Goal: Task Accomplishment & Management: Manage account settings

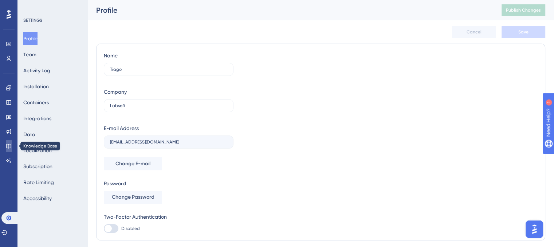
click at [9, 148] on icon at bounding box center [9, 146] width 6 height 6
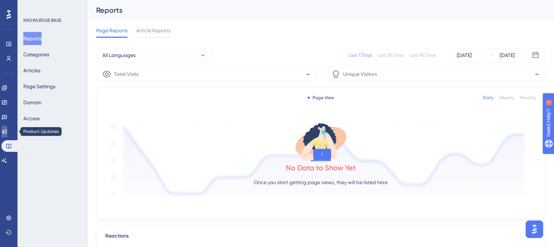
click at [7, 134] on icon at bounding box center [4, 132] width 6 height 6
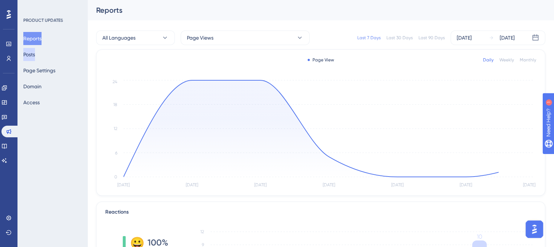
click at [35, 59] on button "Posts" at bounding box center [29, 54] width 12 height 13
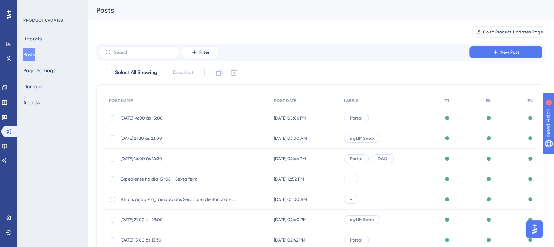
click at [114, 199] on div at bounding box center [113, 200] width 6 height 6
checkbox input "true"
click at [237, 74] on icon at bounding box center [234, 73] width 6 height 6
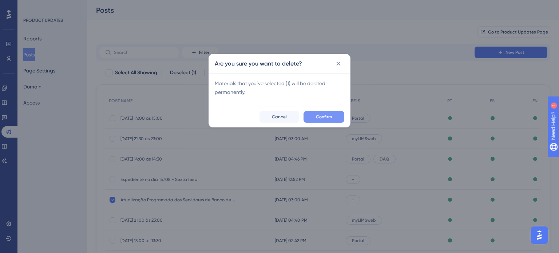
click at [317, 116] on span "Confirm" at bounding box center [324, 117] width 16 height 6
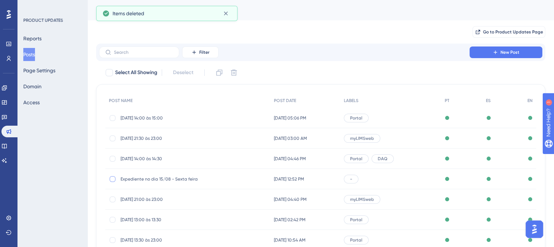
click at [114, 177] on div at bounding box center [113, 180] width 6 height 6
checkbox input "true"
click at [232, 74] on icon at bounding box center [234, 73] width 6 height 6
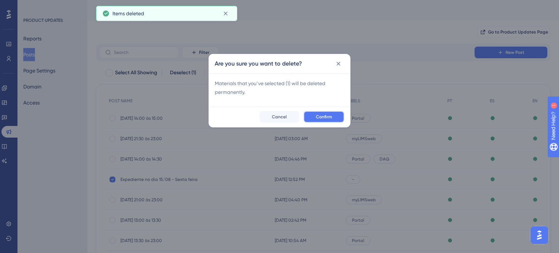
click at [326, 118] on span "Confirm" at bounding box center [324, 117] width 16 height 6
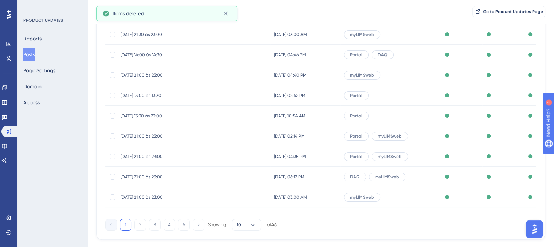
scroll to position [123, 0]
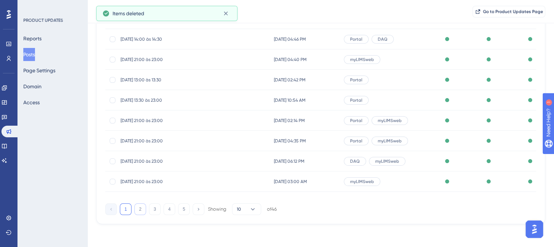
click at [138, 209] on button "2" at bounding box center [140, 210] width 12 height 12
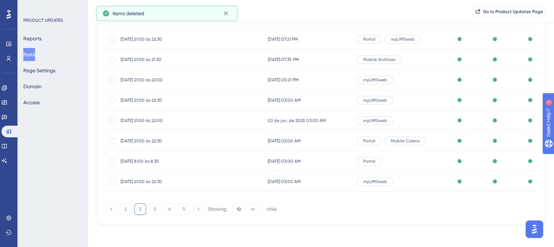
scroll to position [0, 0]
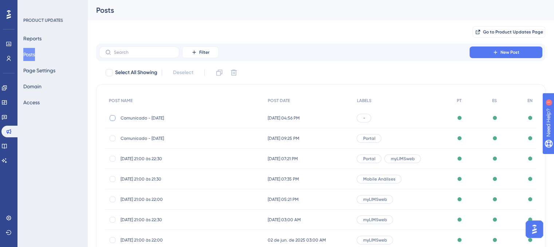
click at [113, 118] on div at bounding box center [113, 118] width 6 height 6
checkbox input "true"
click at [113, 142] on div at bounding box center [112, 138] width 7 height 7
checkbox input "true"
click at [235, 71] on icon at bounding box center [234, 73] width 6 height 6
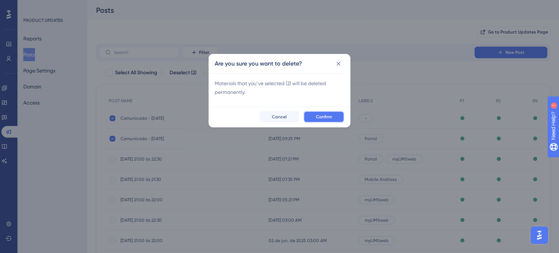
click at [313, 115] on button "Confirm" at bounding box center [324, 117] width 41 height 12
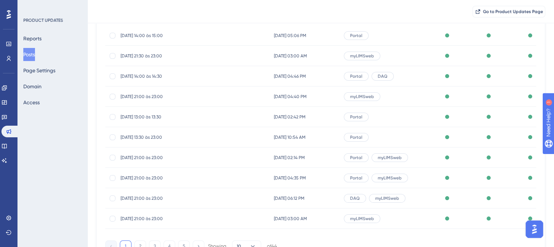
scroll to position [123, 0]
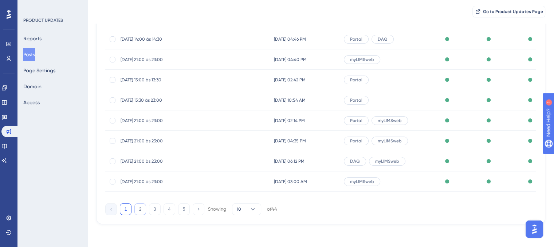
click at [143, 211] on button "2" at bounding box center [140, 210] width 12 height 12
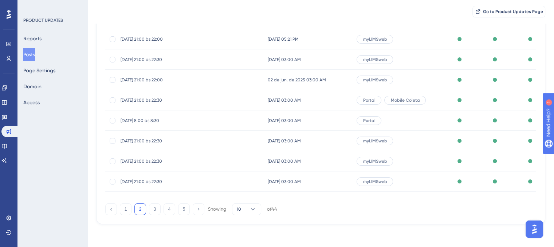
drag, startPoint x: 159, startPoint y: 214, endPoint x: 154, endPoint y: 200, distance: 14.5
click at [159, 214] on button "3" at bounding box center [155, 210] width 12 height 12
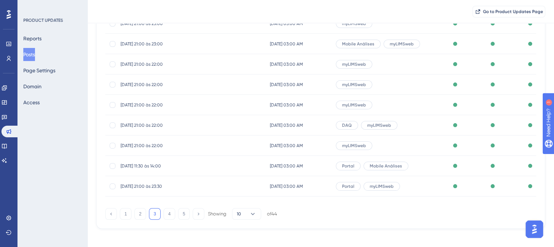
scroll to position [120, 0]
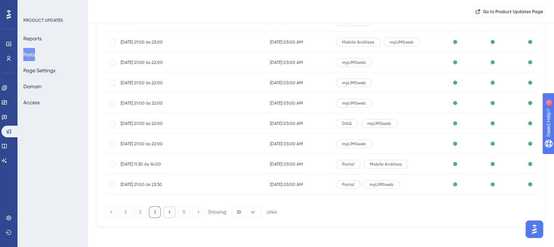
click at [168, 212] on button "4" at bounding box center [169, 213] width 12 height 12
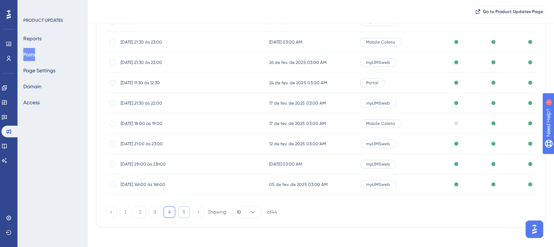
click at [187, 214] on button "5" at bounding box center [184, 213] width 12 height 12
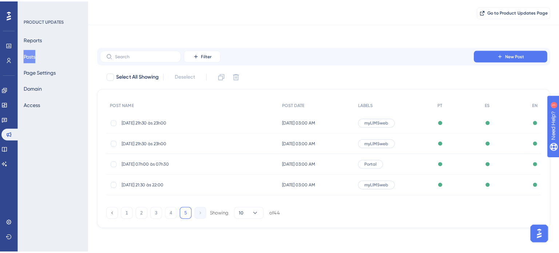
scroll to position [0, 0]
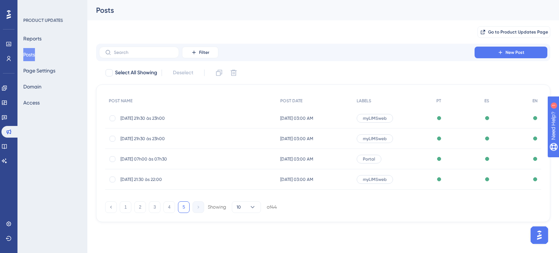
click at [270, 20] on div "Posts Go to Product Updates Page" at bounding box center [323, 22] width 454 height 44
